Goal: Information Seeking & Learning: Learn about a topic

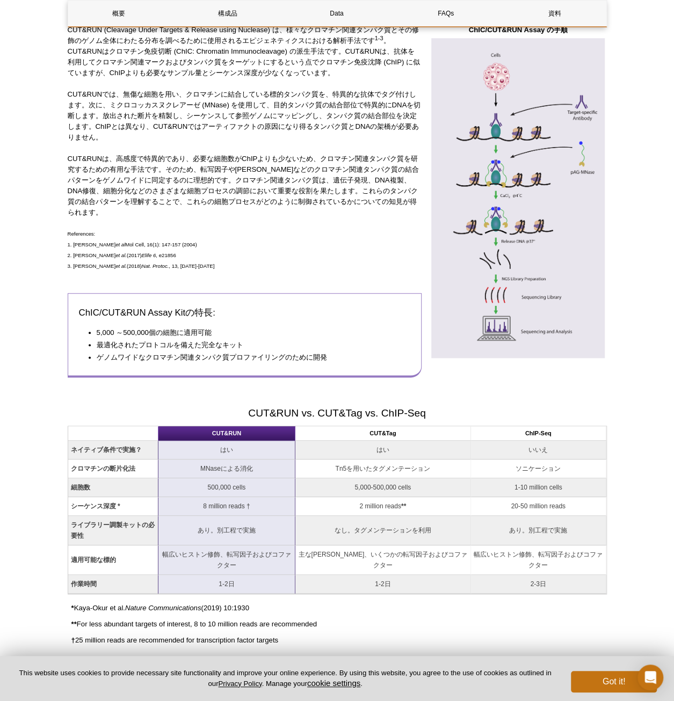
scroll to position [538, 0]
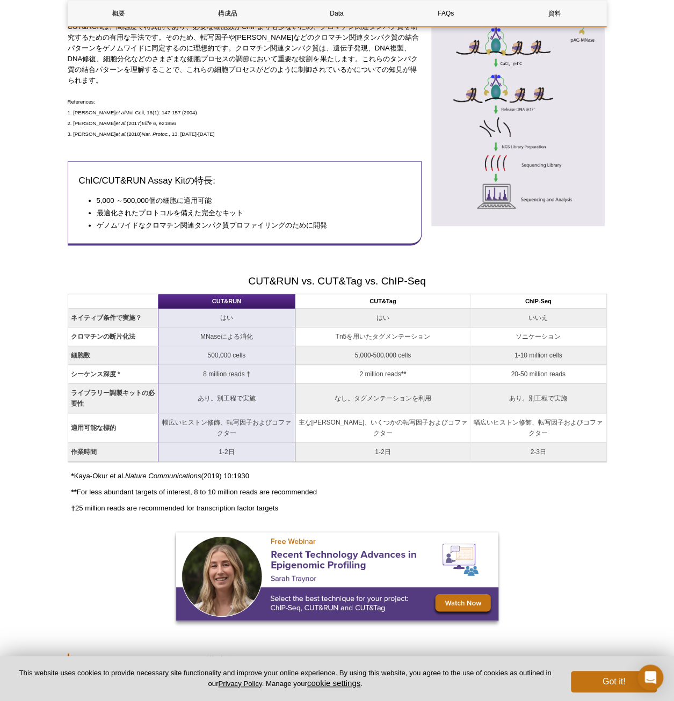
click at [522, 447] on td "2-3日" at bounding box center [538, 452] width 135 height 19
click at [117, 329] on td "クロマチンの断片化法" at bounding box center [113, 337] width 90 height 19
click at [73, 314] on strong "ネイティブ条件で実施？" at bounding box center [106, 318] width 71 height 8
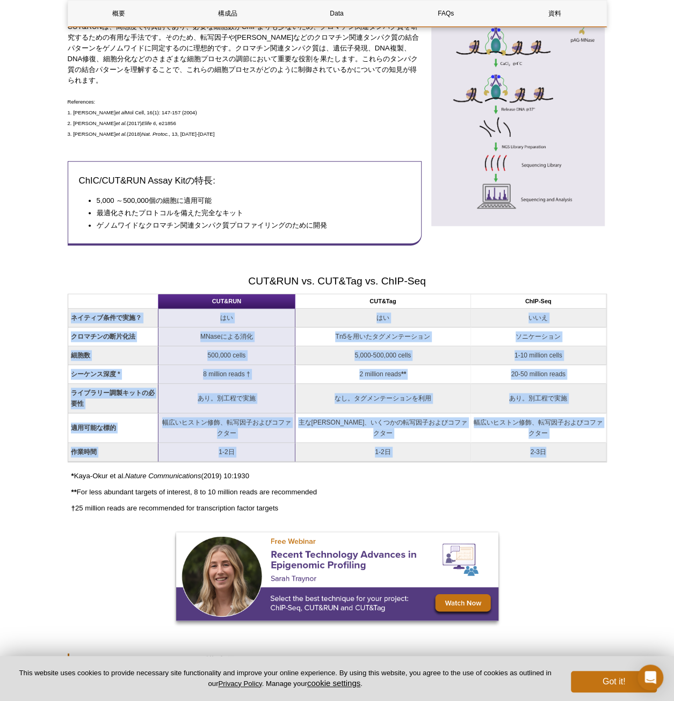
drag, startPoint x: 71, startPoint y: 315, endPoint x: 596, endPoint y: 443, distance: 540.5
click at [596, 443] on tbody "ネイティブ条件で実施？ はい はい いいえ クロマチンの断片化法 MNaseによる消化 Tn5を用いたタグメンテーション ソニケーション 細胞数 500,00…" at bounding box center [337, 385] width 538 height 153
copy tbody "loremipsum？ do si ame consectetu ADipiscing El8seddoeiusmodt incidid utl 446,28…"
click at [342, 503] on p "† 25 million reads are recommended for transcription factor targets" at bounding box center [338, 508] width 535 height 11
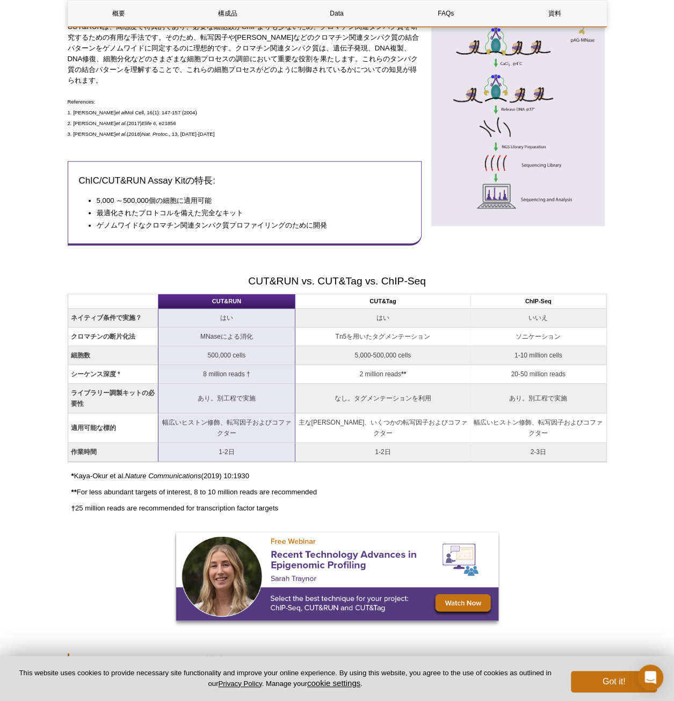
click at [326, 487] on p "** For less abundant targets of interest, 8 to 10 million reads are recommended" at bounding box center [338, 492] width 535 height 11
drag, startPoint x: 67, startPoint y: 474, endPoint x: 293, endPoint y: 501, distance: 227.7
copy div "* [PERSON_NAME] et al. Nature Communications (2019) 10:1930 ** For less abundan…"
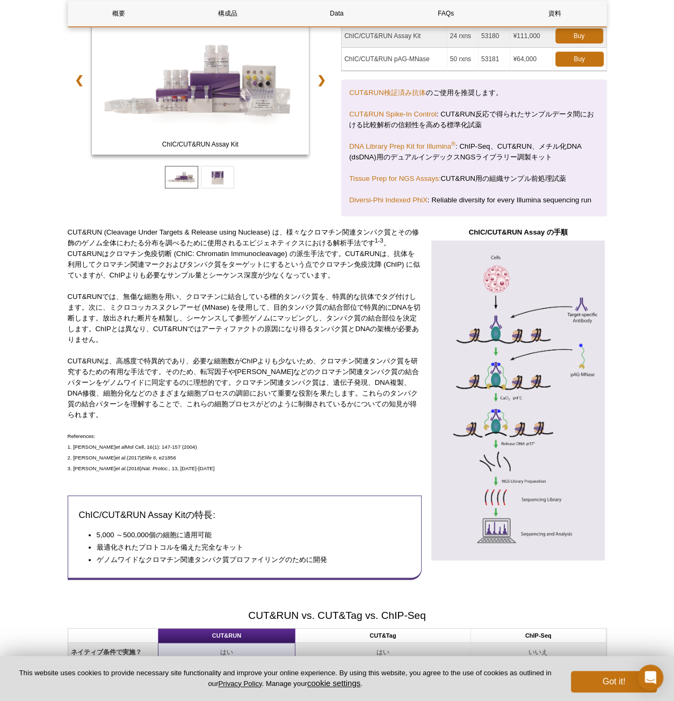
scroll to position [0, 0]
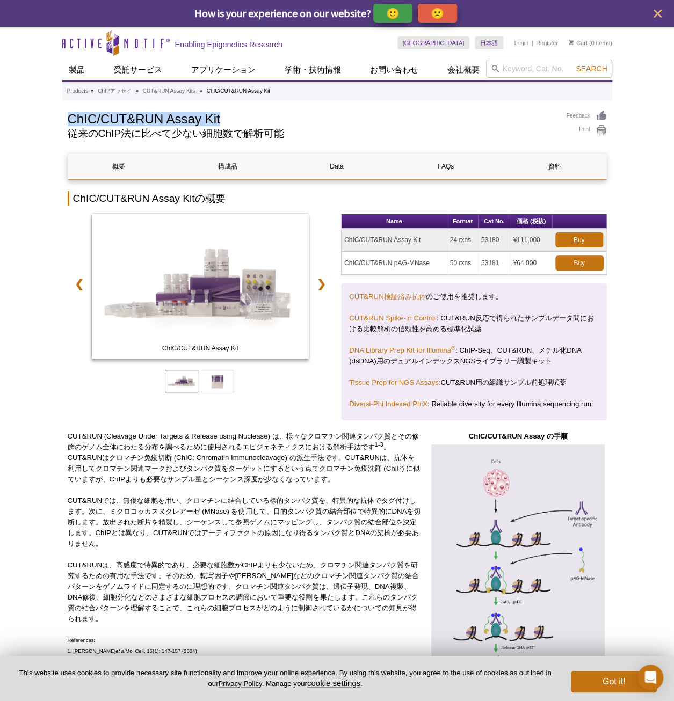
drag, startPoint x: 69, startPoint y: 118, endPoint x: 245, endPoint y: 124, distance: 175.7
click at [245, 124] on h1 "ChIC/CUT&RUN Assay Kit" at bounding box center [312, 118] width 488 height 16
drag, startPoint x: 49, startPoint y: 43, endPoint x: 178, endPoint y: 40, distance: 128.9
drag, startPoint x: 68, startPoint y: 120, endPoint x: 231, endPoint y: 118, distance: 162.7
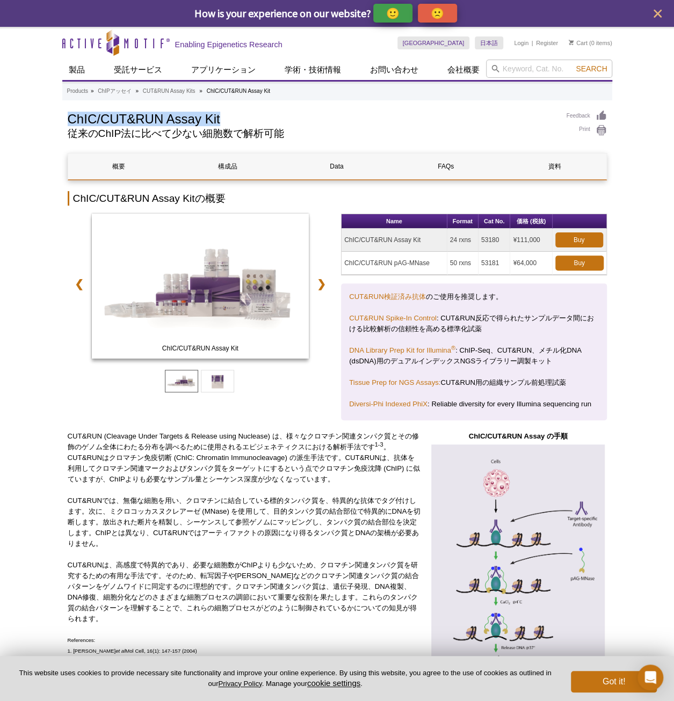
click at [231, 118] on h1 "ChIC/CUT&RUN Assay Kit" at bounding box center [312, 118] width 488 height 16
copy h1 "ChIC/CUT&RUN Assay Kit"
drag, startPoint x: 174, startPoint y: 45, endPoint x: 285, endPoint y: 42, distance: 110.7
click at [285, 42] on div "Skip to content Active Motif Logo Enabling Epigenetics Research" at bounding box center [229, 43] width 335 height 32
copy h2 "Enabling Epigenetics Research"
